Goal: Information Seeking & Learning: Learn about a topic

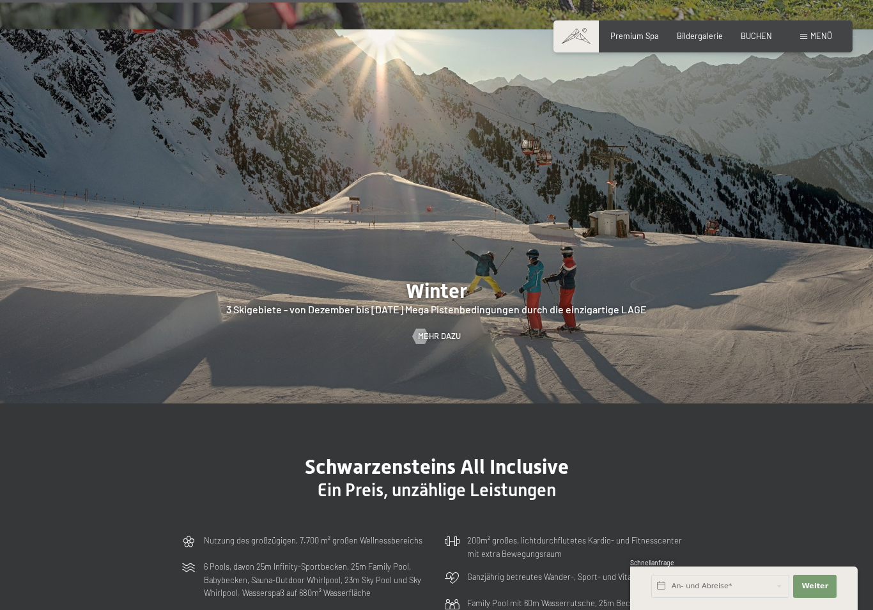
scroll to position [2599, 0]
click at [815, 33] on span "Menü" at bounding box center [821, 36] width 22 height 10
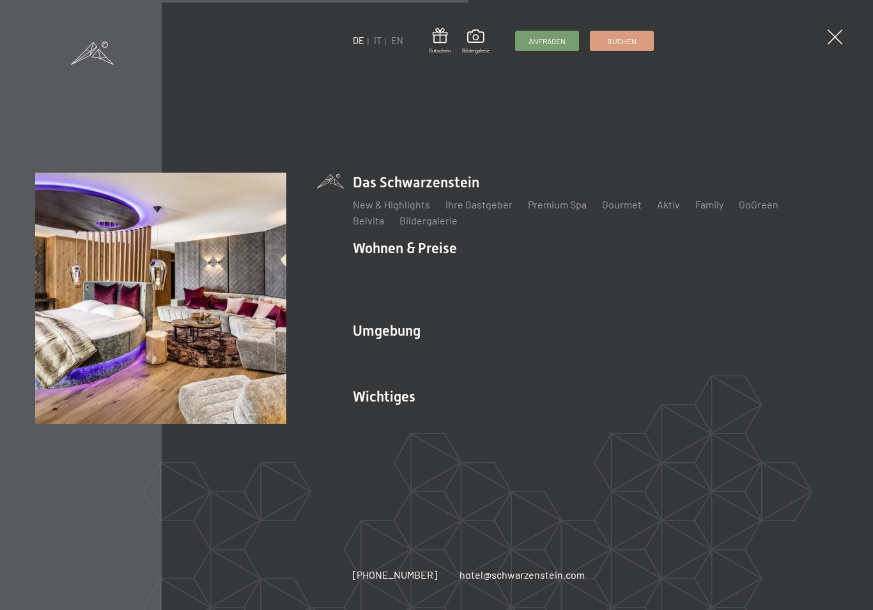
scroll to position [2609, 0]
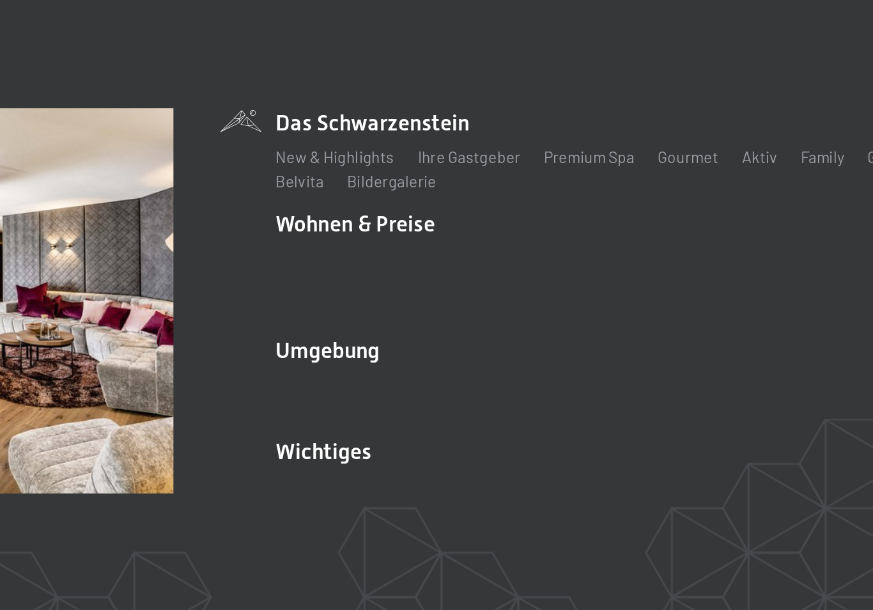
click at [451, 264] on link "Zimmer & Preise" at bounding box center [488, 270] width 74 height 12
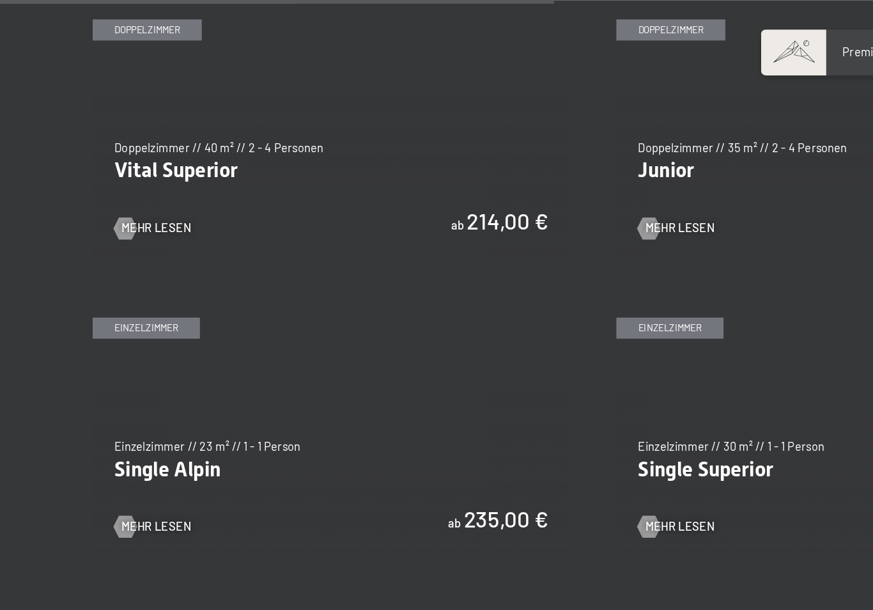
scroll to position [1518, 0]
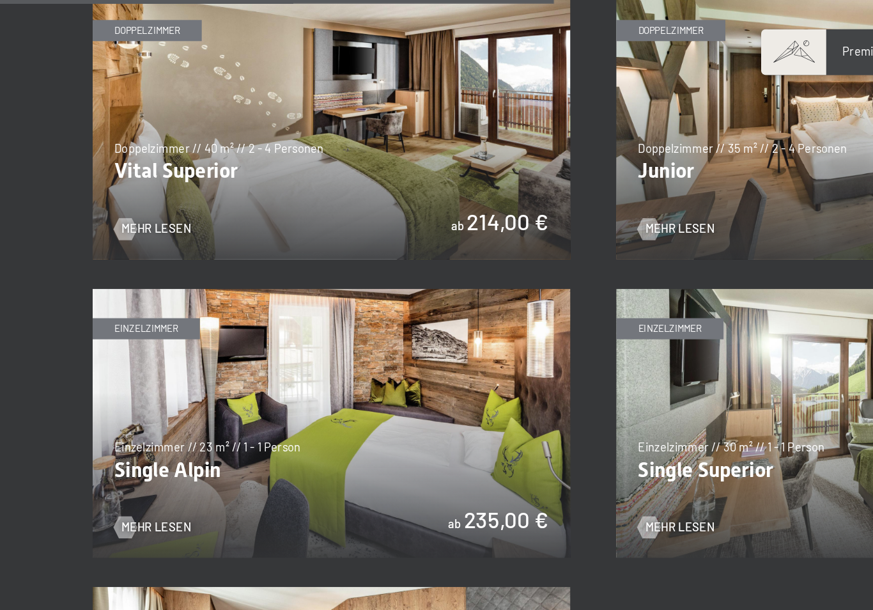
click at [334, 112] on img at bounding box center [254, 87] width 333 height 187
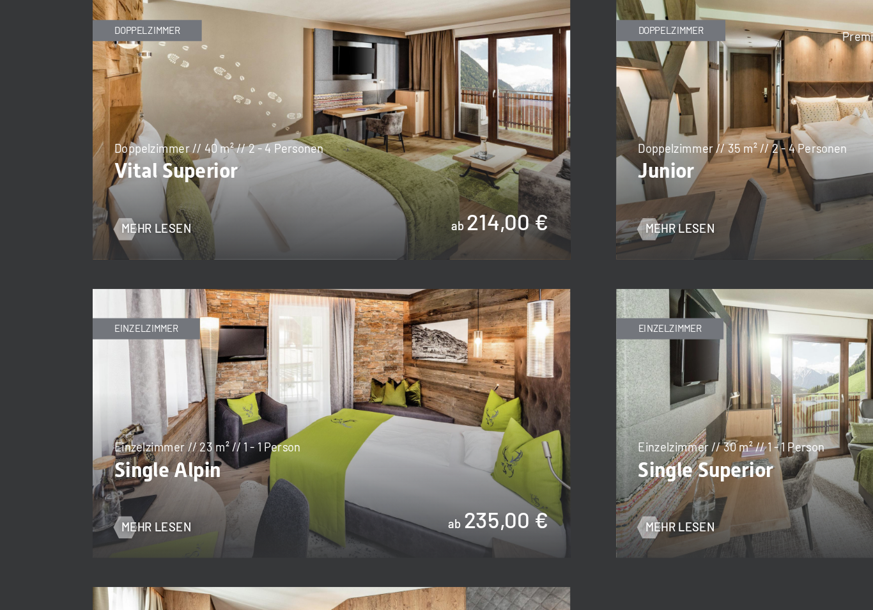
scroll to position [0, 0]
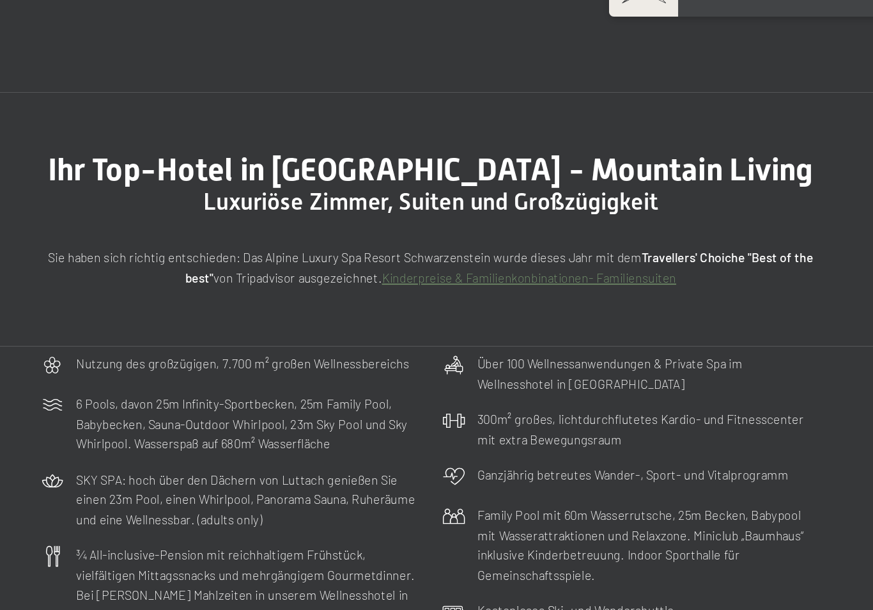
click at [405, 219] on link "Kinderpreise & Familienkonbinationen- Familiensuiten" at bounding box center [501, 224] width 193 height 10
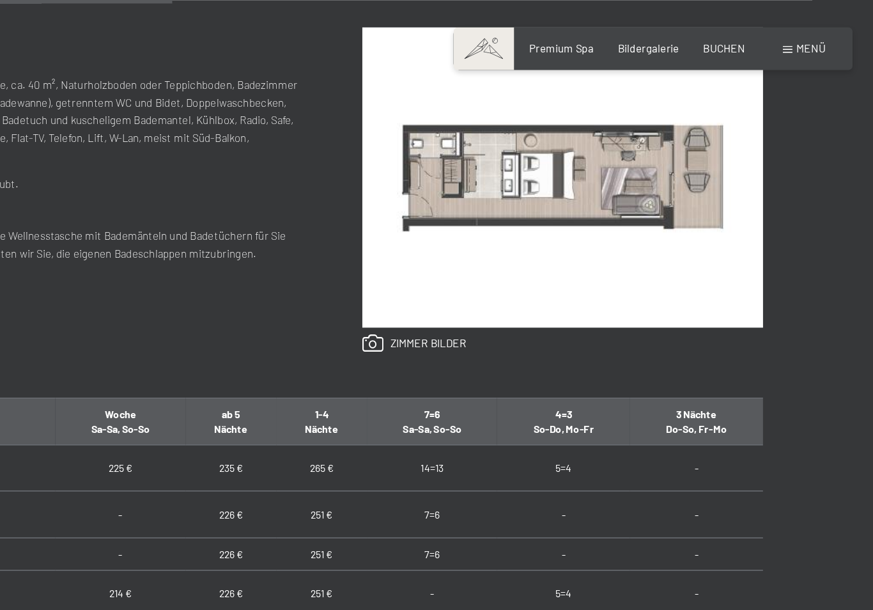
scroll to position [570, 0]
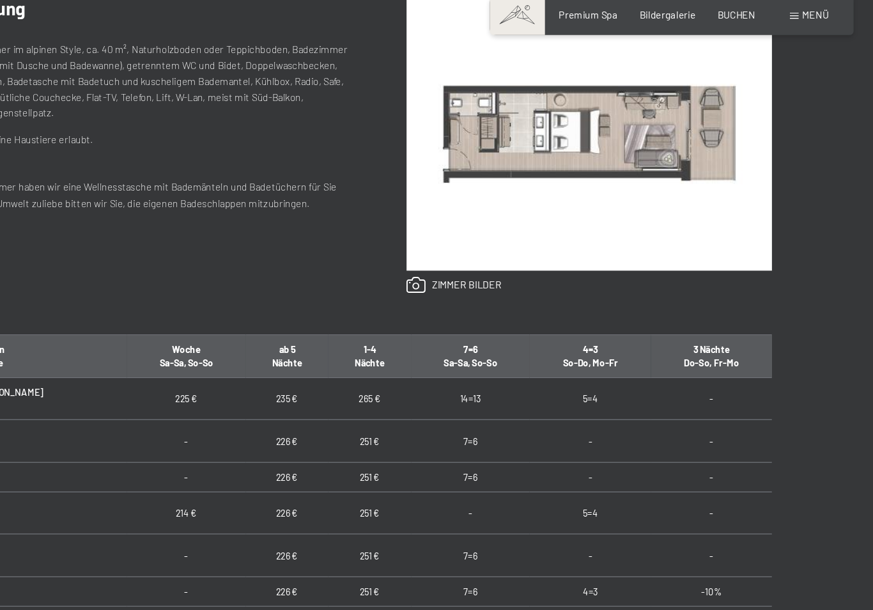
click at [485, 251] on link at bounding box center [524, 258] width 78 height 14
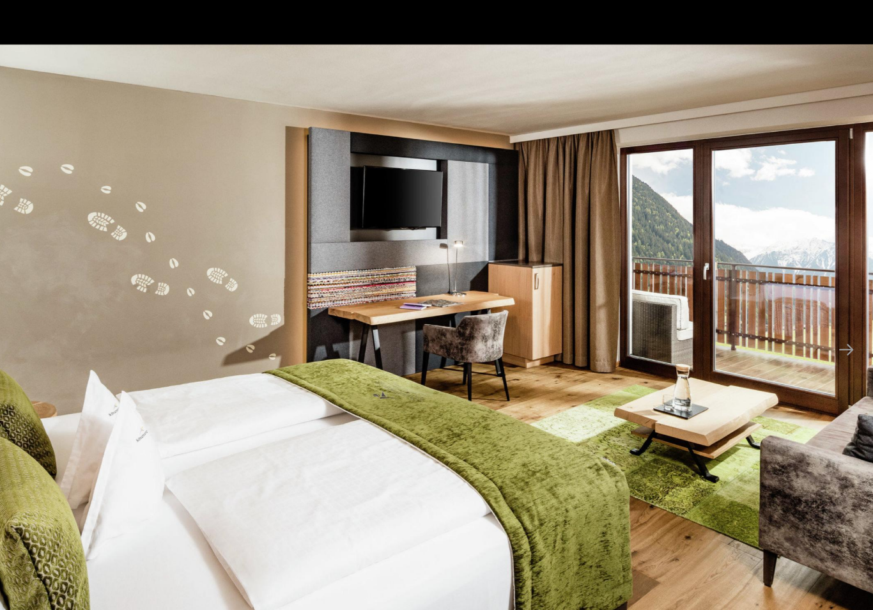
click at [833, 298] on button "Next slide" at bounding box center [846, 310] width 27 height 25
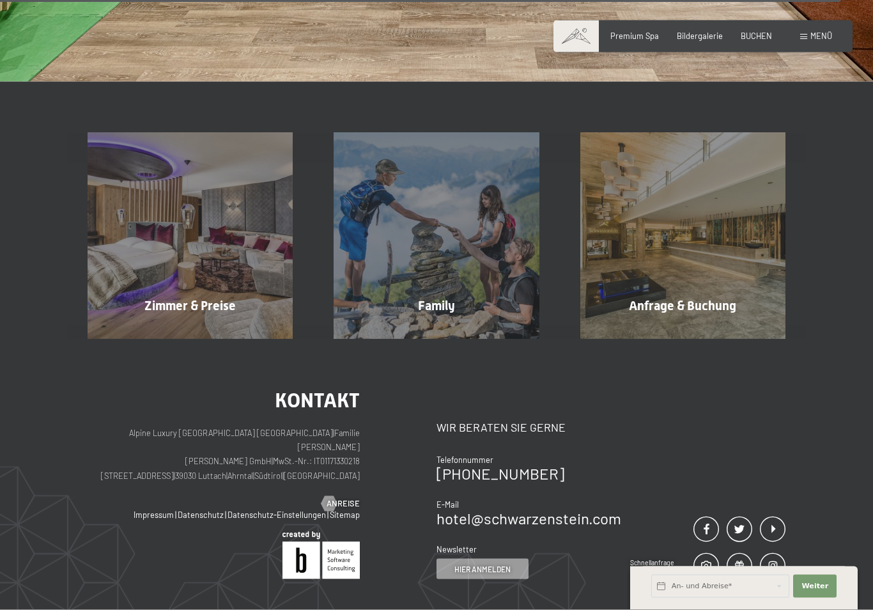
scroll to position [4087, 0]
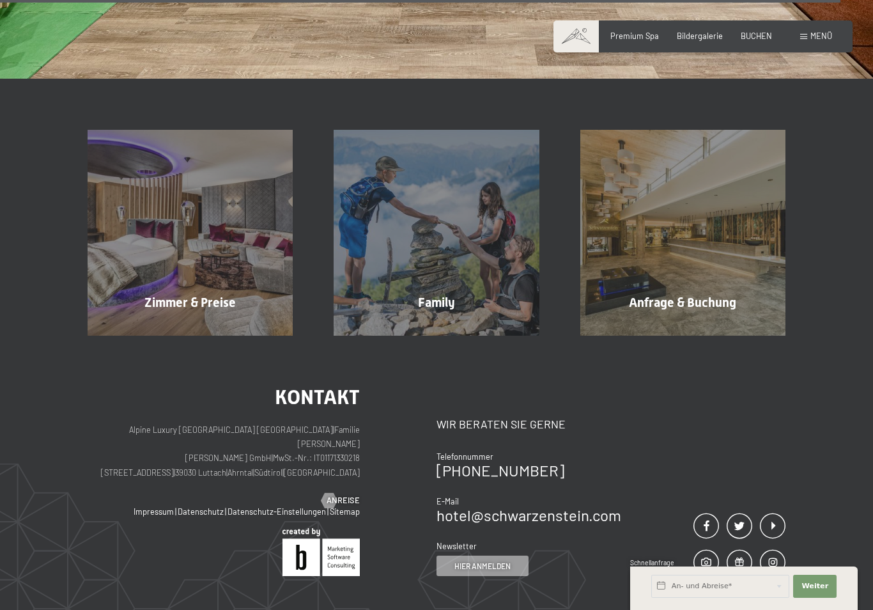
click at [142, 267] on div "Zimmer & Preise Mehr erfahren" at bounding box center [190, 232] width 246 height 205
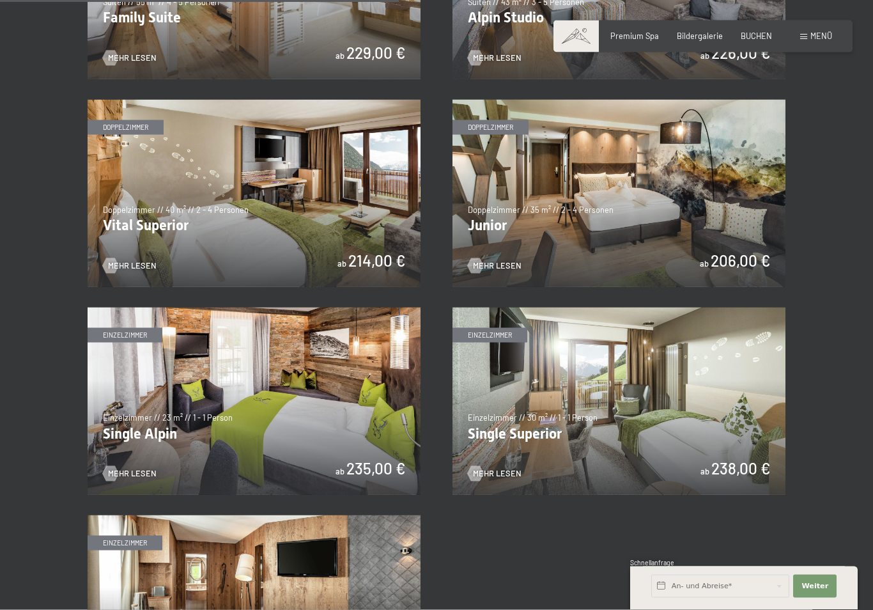
scroll to position [1405, 0]
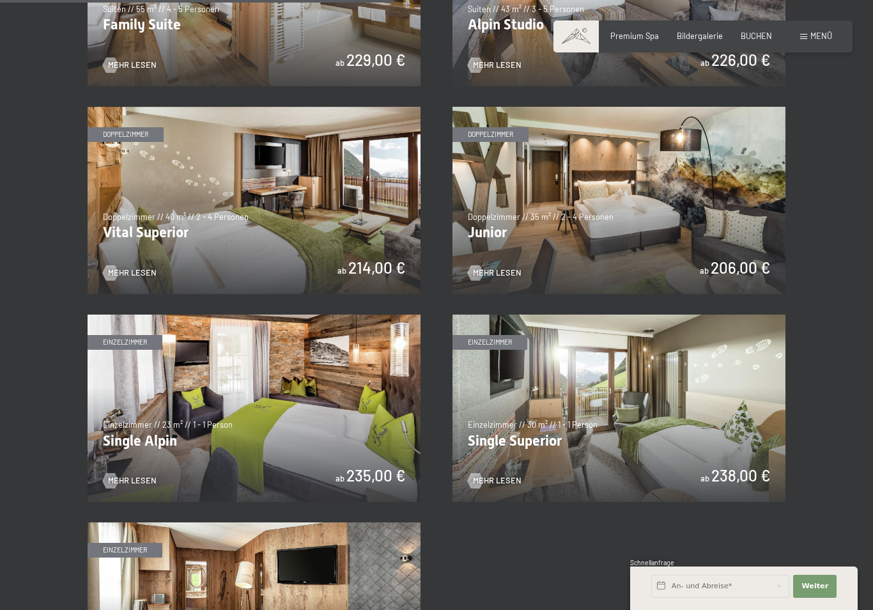
click at [729, 178] on img at bounding box center [619, 200] width 333 height 187
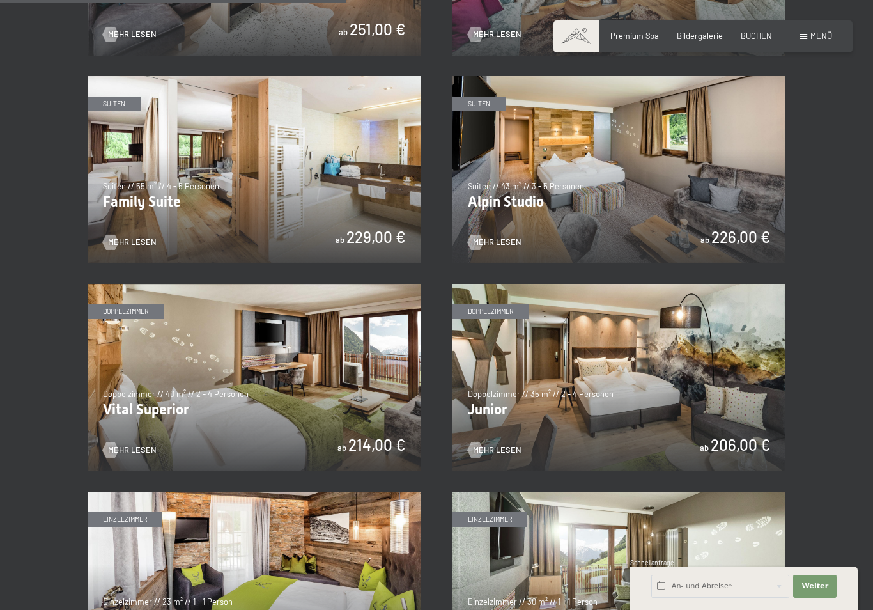
scroll to position [1227, 0]
click at [653, 182] on img at bounding box center [619, 170] width 333 height 187
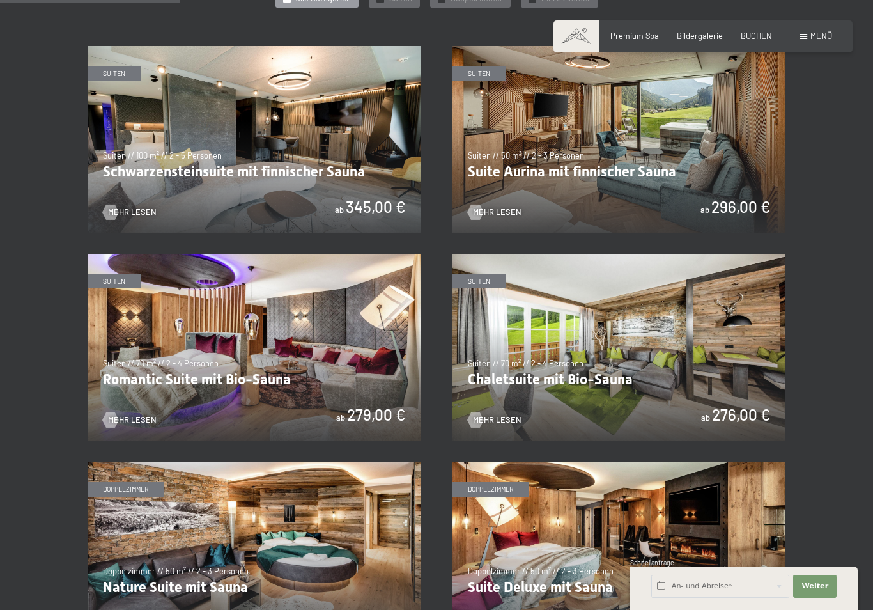
scroll to position [637, 0]
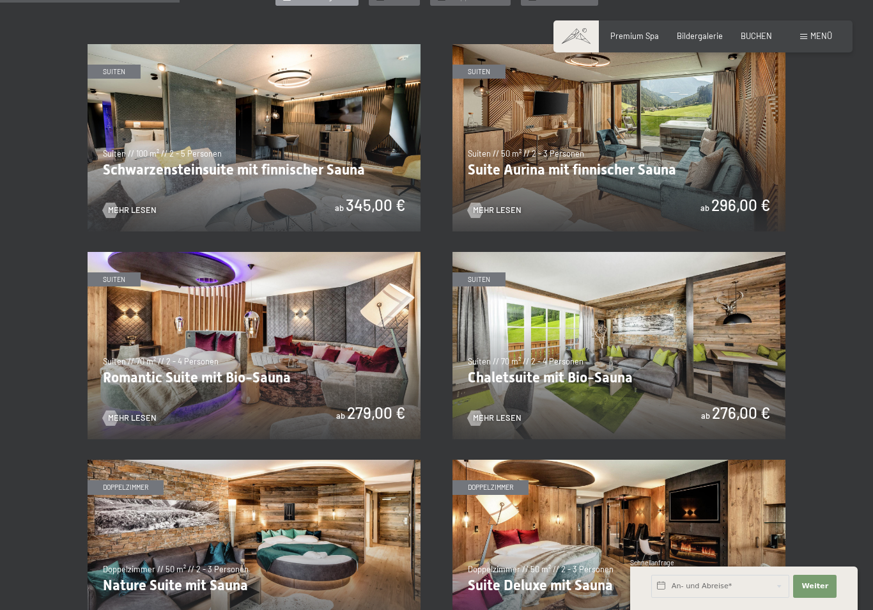
click at [356, 171] on img at bounding box center [254, 137] width 333 height 187
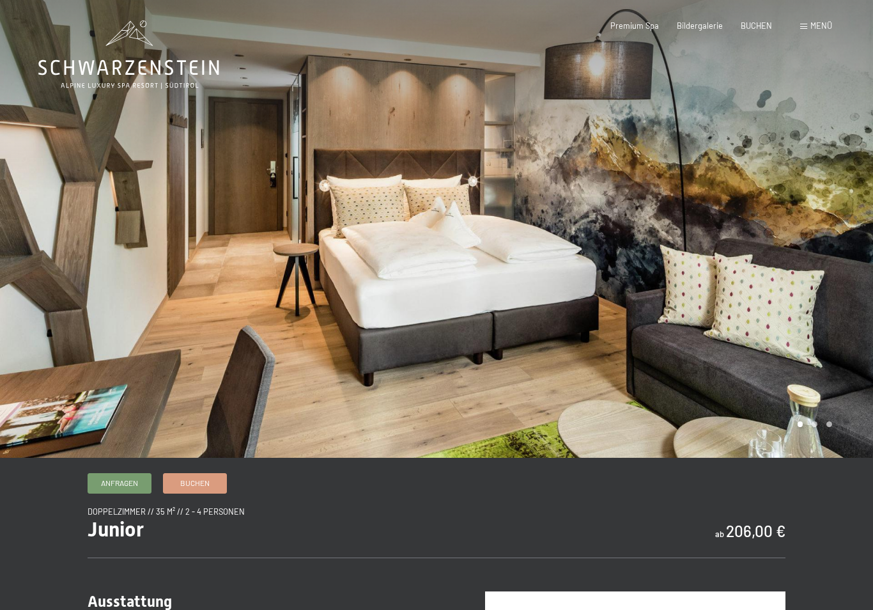
click at [780, 342] on div at bounding box center [655, 229] width 437 height 458
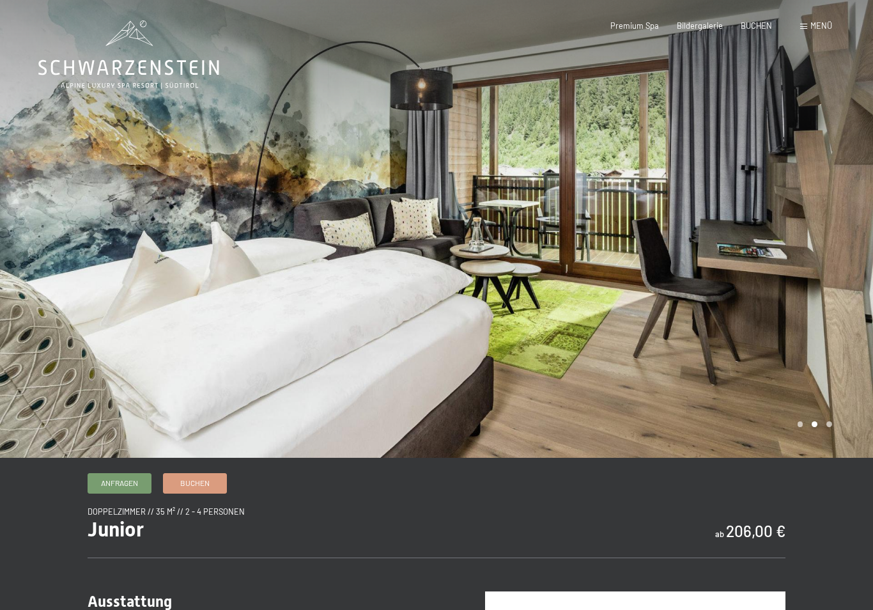
click at [795, 339] on div at bounding box center [655, 229] width 437 height 458
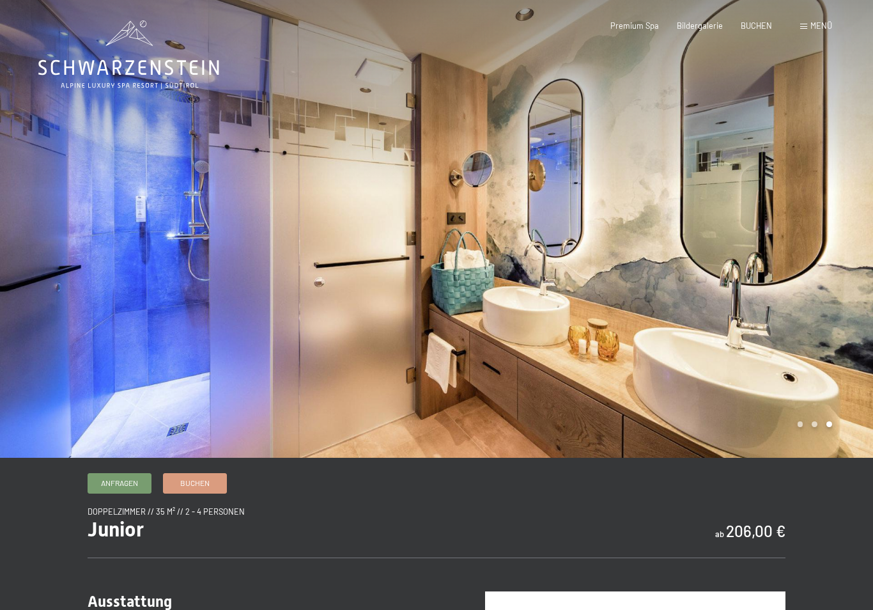
click at [793, 338] on div at bounding box center [655, 229] width 437 height 458
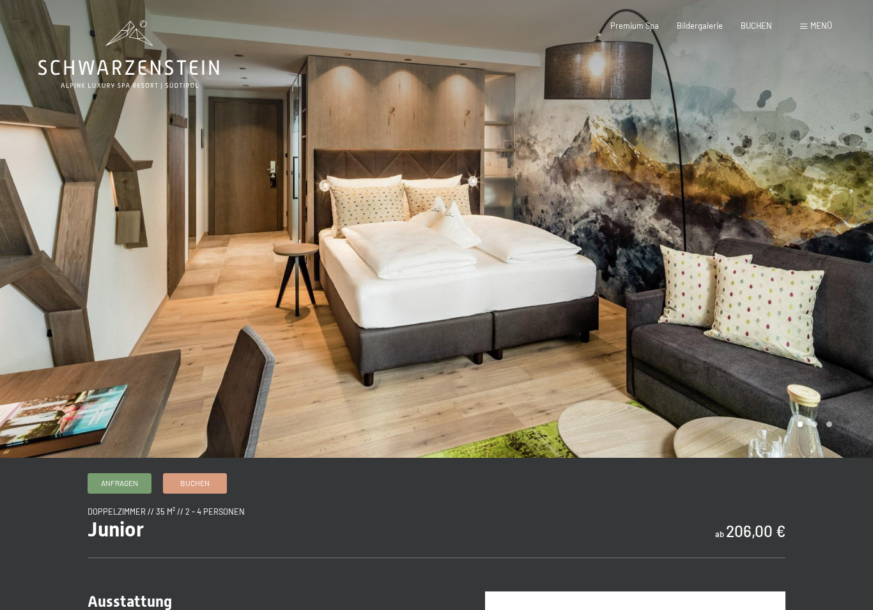
click at [649, 318] on div at bounding box center [655, 229] width 437 height 458
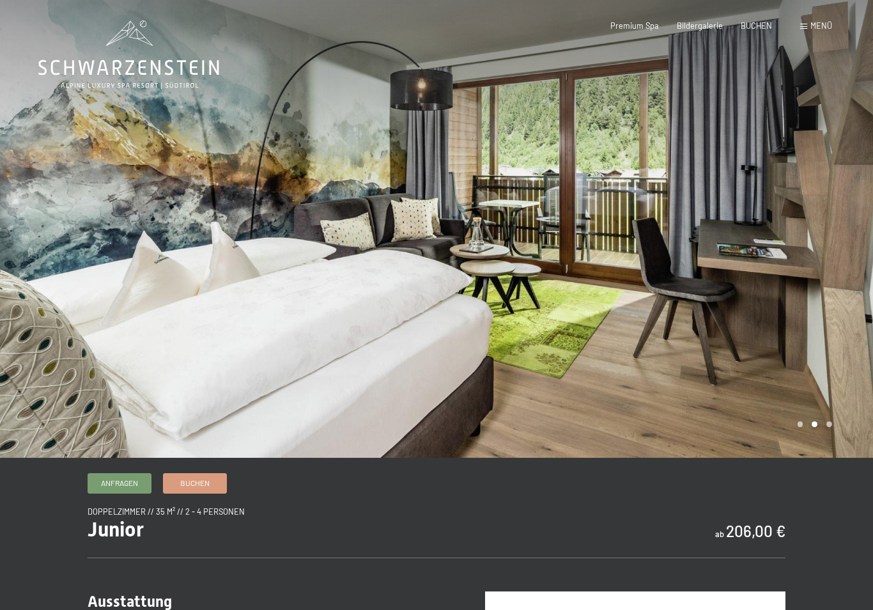
click at [591, 378] on div at bounding box center [655, 229] width 437 height 458
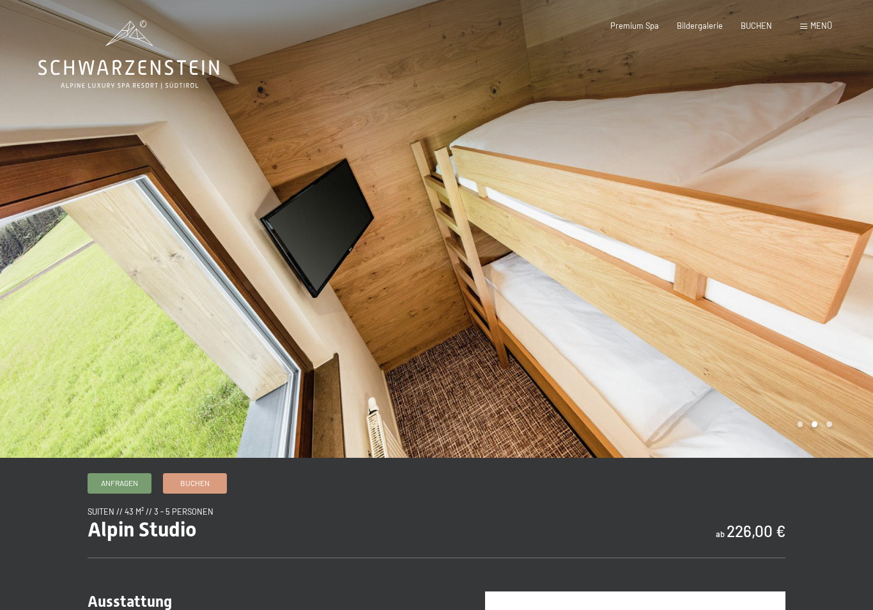
click at [729, 281] on div at bounding box center [655, 229] width 437 height 458
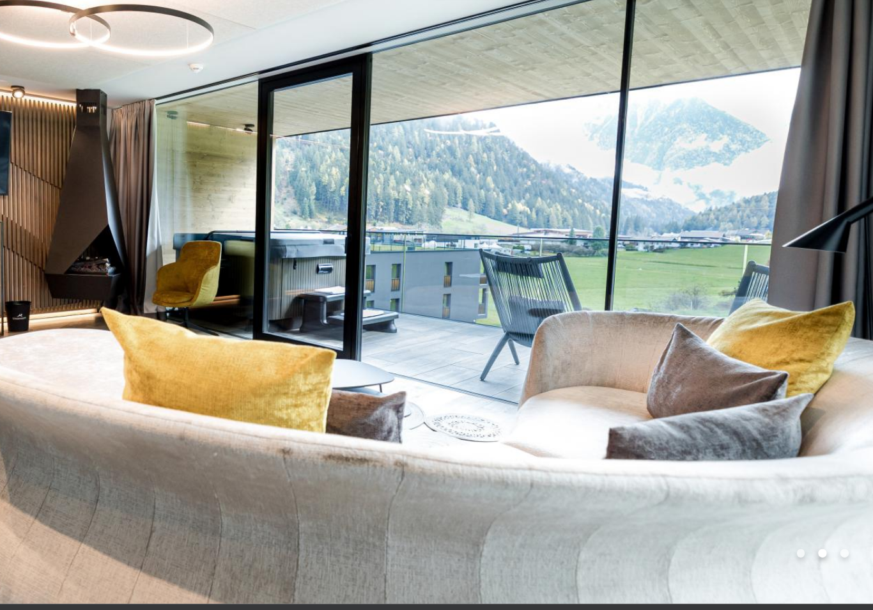
click at [437, 123] on div at bounding box center [655, 229] width 437 height 458
